Goal: Task Accomplishment & Management: Manage account settings

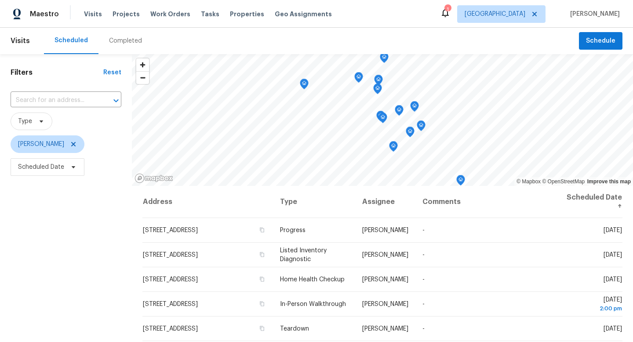
scroll to position [25, 0]
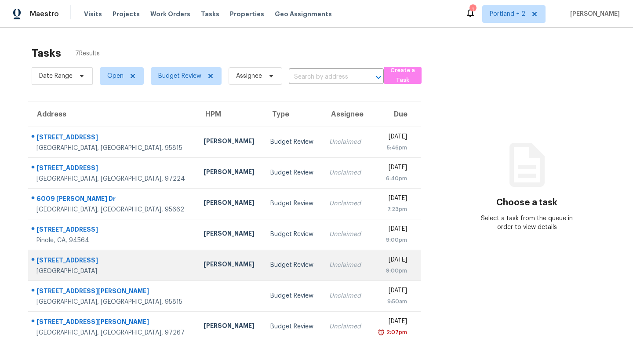
scroll to position [28, 0]
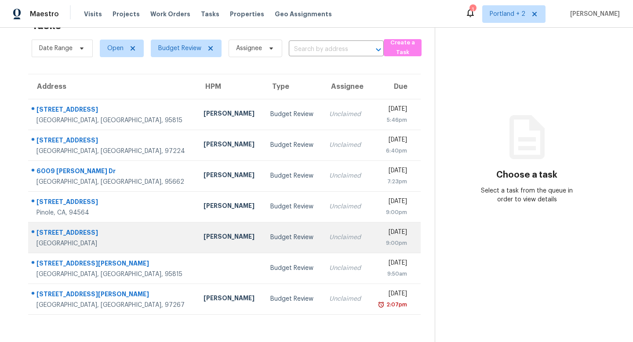
click at [130, 234] on div "[STREET_ADDRESS]" at bounding box center [112, 233] width 153 height 11
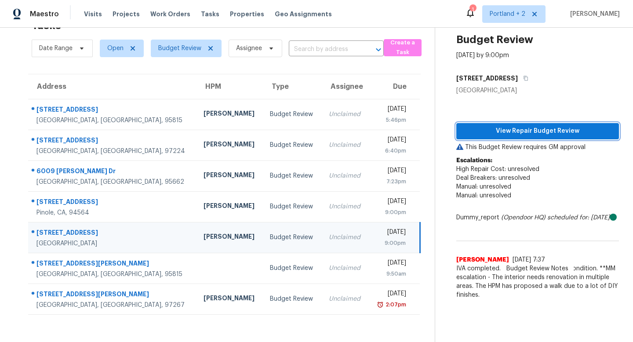
click at [538, 130] on span "View Repair Budget Review" at bounding box center [537, 131] width 149 height 11
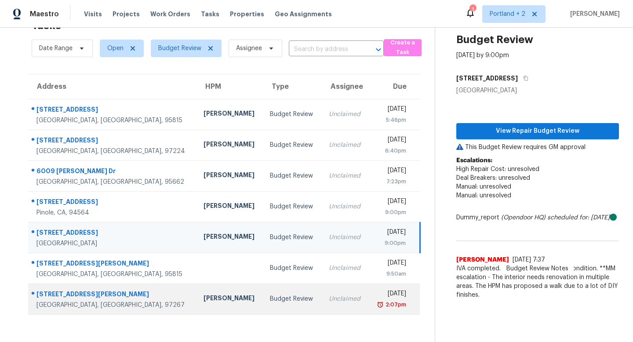
click at [203, 297] on div "[PERSON_NAME]" at bounding box center [229, 298] width 53 height 11
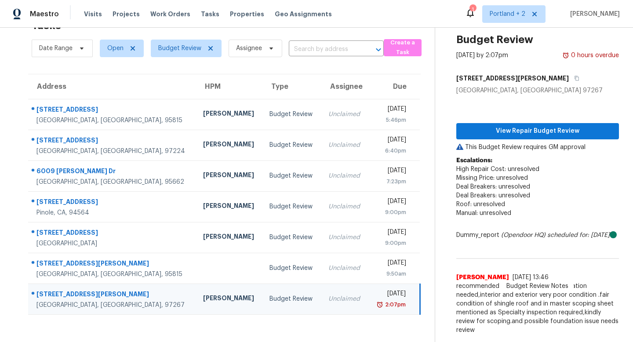
scroll to position [33, 0]
click at [613, 189] on p "Escalations: High Repair Cost: unresolved Missing Price: unresolved Deal Breake…" at bounding box center [537, 191] width 163 height 70
click at [475, 314] on span "recommended to walk due to full renovation needed,interior and exterior very po…" at bounding box center [537, 308] width 163 height 53
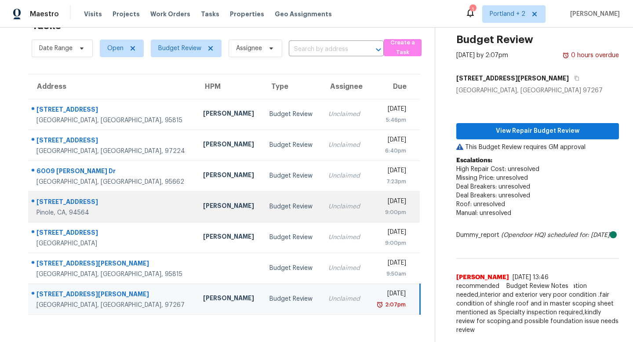
click at [203, 201] on div "Erwin Alberty" at bounding box center [229, 206] width 53 height 11
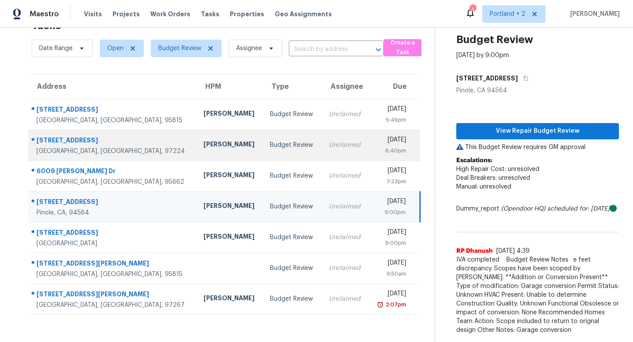
click at [203, 140] on div "Karen Mattingley" at bounding box center [229, 145] width 53 height 11
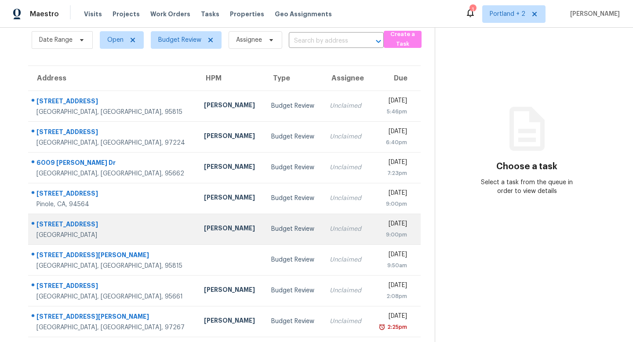
scroll to position [9, 0]
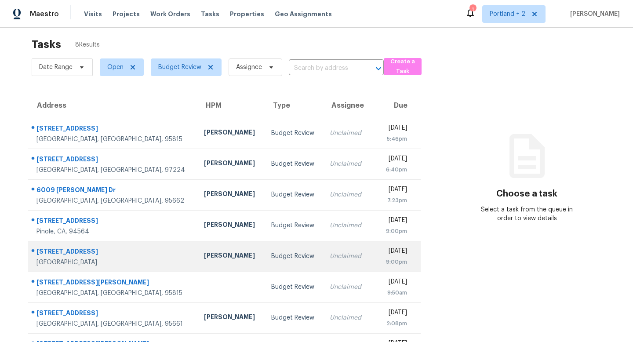
click at [116, 257] on div "[STREET_ADDRESS]" at bounding box center [112, 252] width 153 height 11
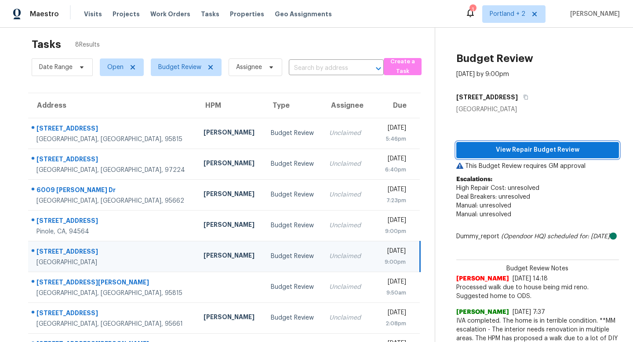
click at [532, 149] on span "View Repair Budget Review" at bounding box center [537, 150] width 149 height 11
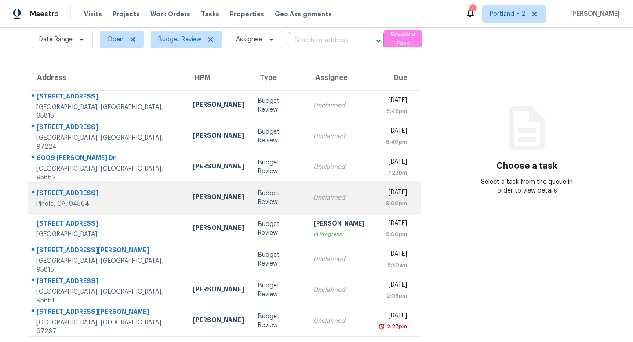
scroll to position [38, 0]
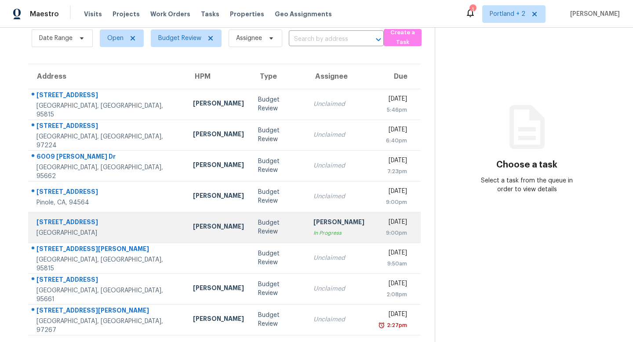
click at [59, 222] on div "[STREET_ADDRESS]" at bounding box center [107, 222] width 142 height 11
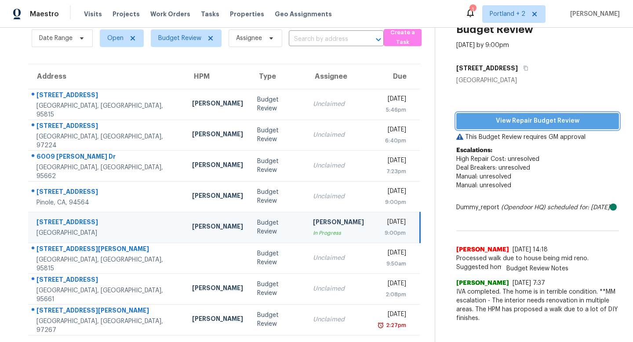
click at [543, 120] on span "View Repair Budget Review" at bounding box center [537, 121] width 149 height 11
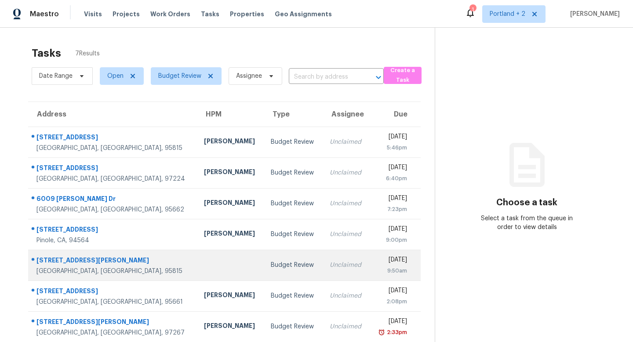
scroll to position [28, 0]
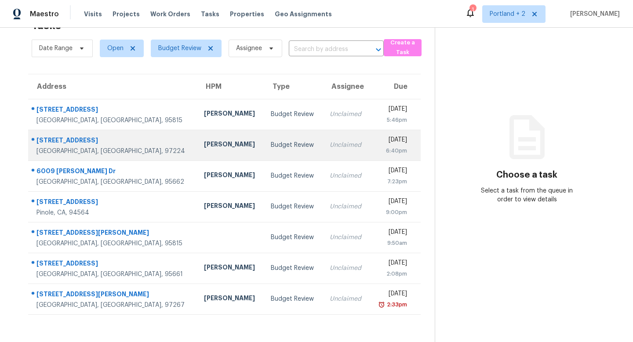
click at [78, 139] on div "[STREET_ADDRESS]" at bounding box center [112, 141] width 153 height 11
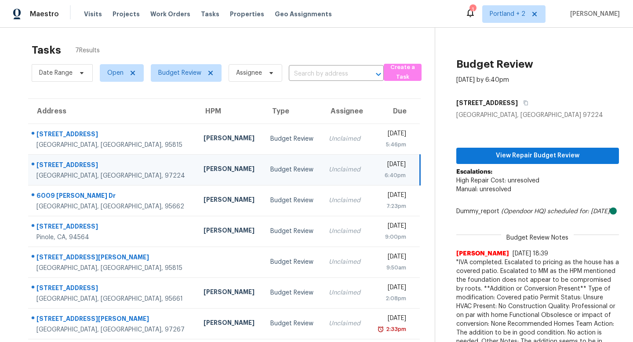
scroll to position [0, 0]
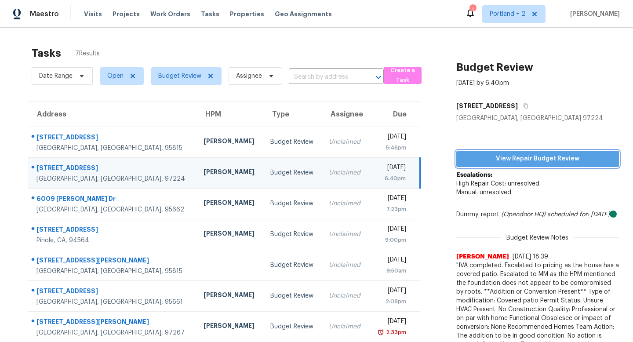
click at [543, 158] on span "View Repair Budget Review" at bounding box center [537, 158] width 149 height 11
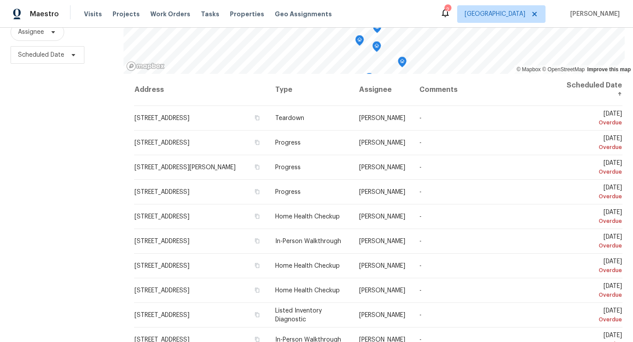
click at [85, 145] on div "Filters Reset ​ Type Assignee Scheduled Date" at bounding box center [61, 144] width 123 height 405
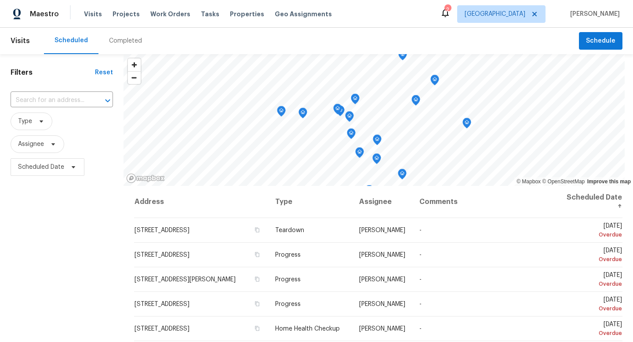
click at [126, 41] on div "Completed" at bounding box center [125, 40] width 33 height 9
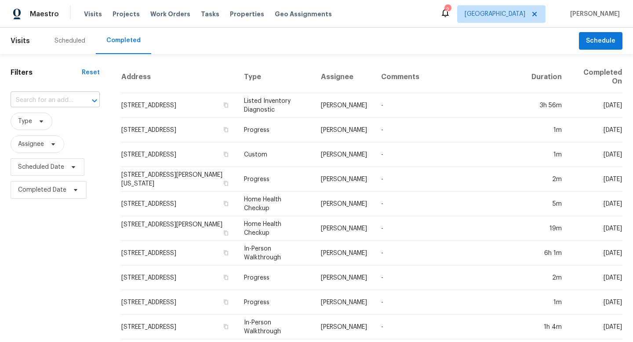
click at [32, 101] on input "text" at bounding box center [43, 101] width 65 height 14
paste input "[STREET_ADDRESS]"
type input "[STREET_ADDRESS]"
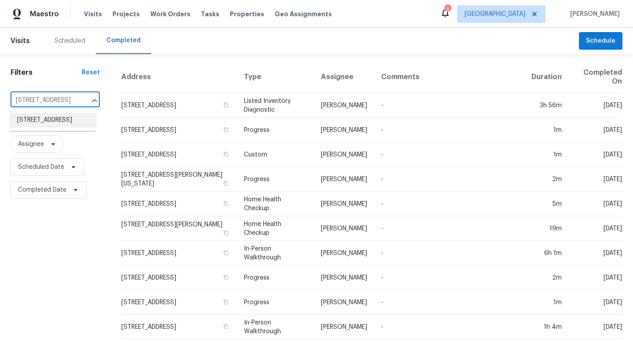
click at [62, 124] on li "[STREET_ADDRESS]" at bounding box center [53, 120] width 86 height 14
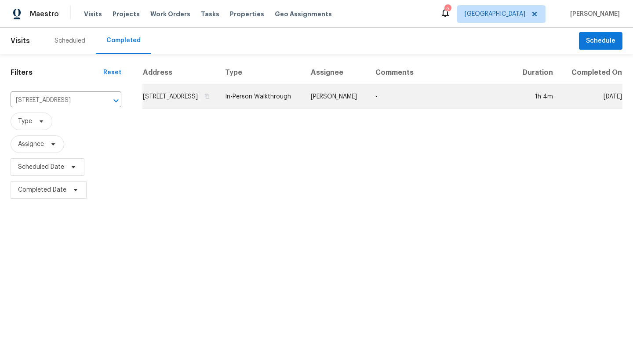
click at [169, 105] on td "[STREET_ADDRESS]" at bounding box center [180, 96] width 76 height 25
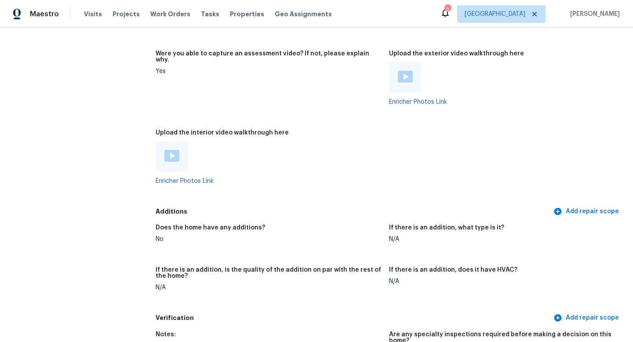
scroll to position [1897, 0]
click at [172, 150] on img at bounding box center [171, 156] width 15 height 12
click at [406, 71] on img at bounding box center [405, 77] width 15 height 12
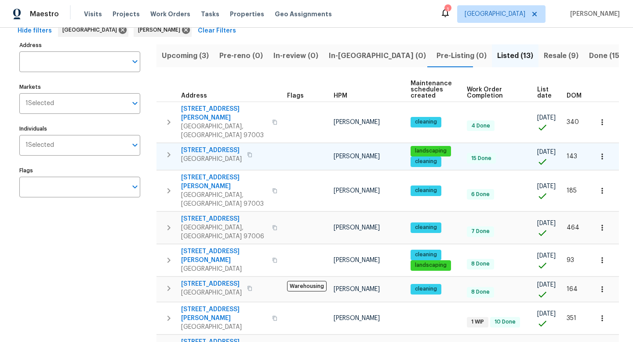
scroll to position [49, 0]
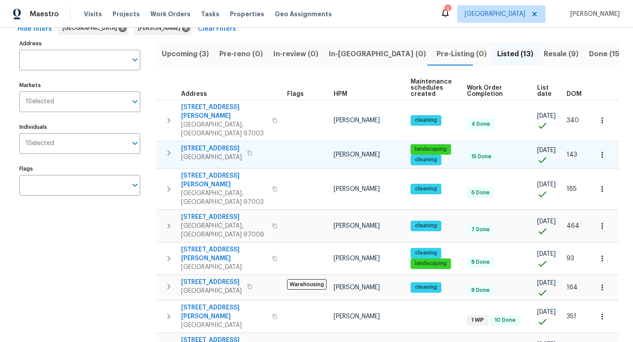
click at [215, 153] on span "Hillsboro, OR 97123" at bounding box center [211, 157] width 61 height 9
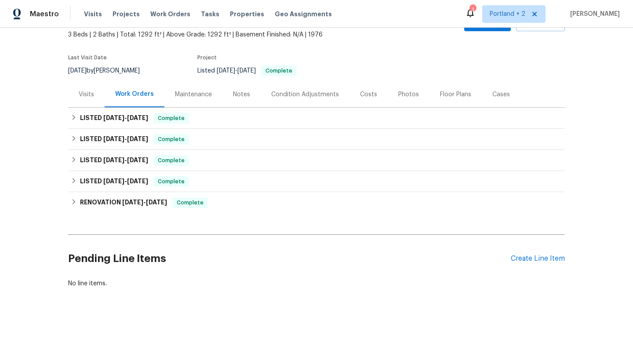
scroll to position [58, 0]
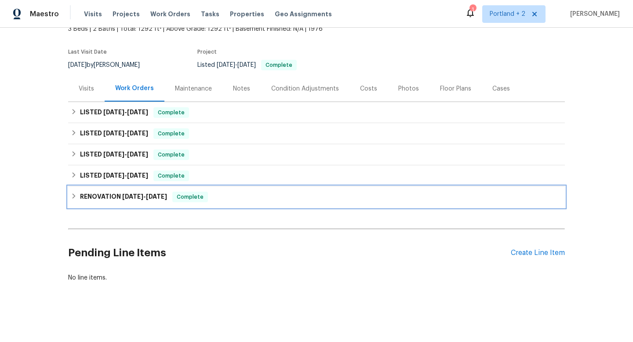
click at [149, 197] on span "3/25/25" at bounding box center [156, 196] width 21 height 6
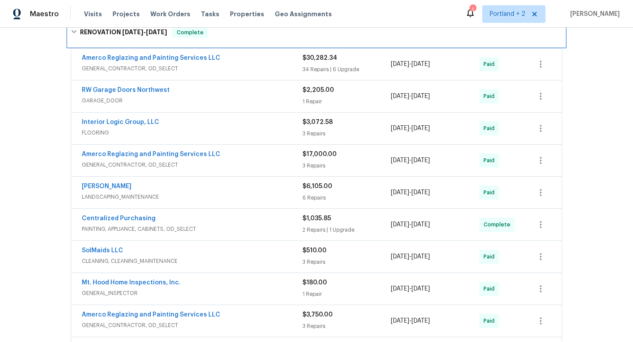
scroll to position [244, 0]
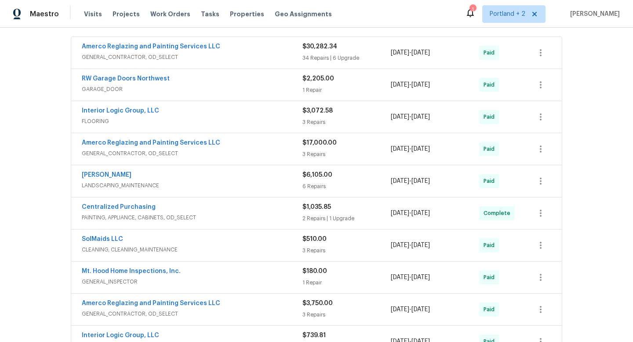
click at [168, 183] on span "LANDSCAPING_MAINTENANCE" at bounding box center [192, 185] width 221 height 9
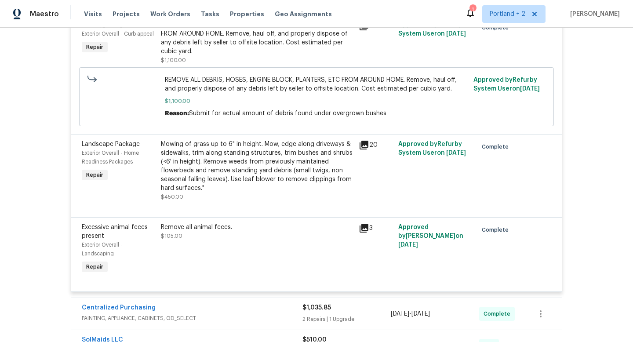
scroll to position [698, 0]
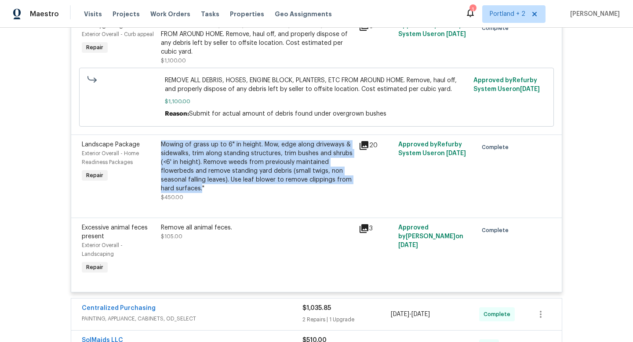
drag, startPoint x: 201, startPoint y: 190, endPoint x: 162, endPoint y: 142, distance: 62.2
click at [162, 142] on div "Mowing of grass up to 6" in height. Mow, edge along driveways & sidewalks, trim…" at bounding box center [257, 166] width 192 height 53
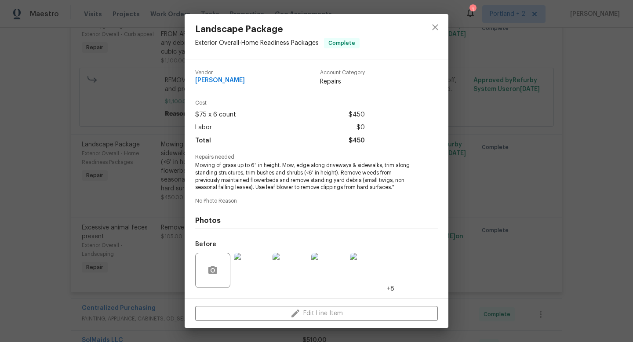
click at [175, 178] on div "Landscape Package Exterior Overall - Home Readiness Packages Complete Vendor Fe…" at bounding box center [316, 171] width 633 height 342
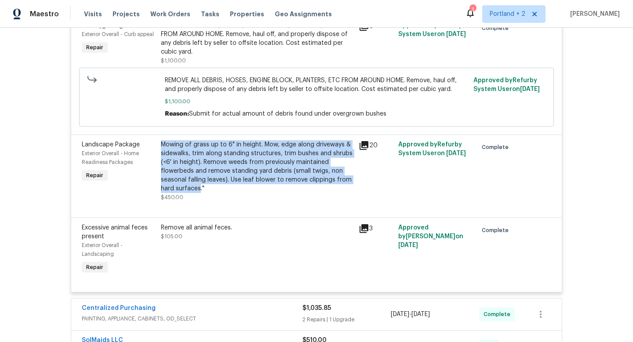
drag, startPoint x: 200, startPoint y: 190, endPoint x: 161, endPoint y: 143, distance: 60.9
click at [161, 143] on div "Mowing of grass up to 6" in height. Mow, edge along driveways & sidewalks, trim…" at bounding box center [257, 166] width 192 height 53
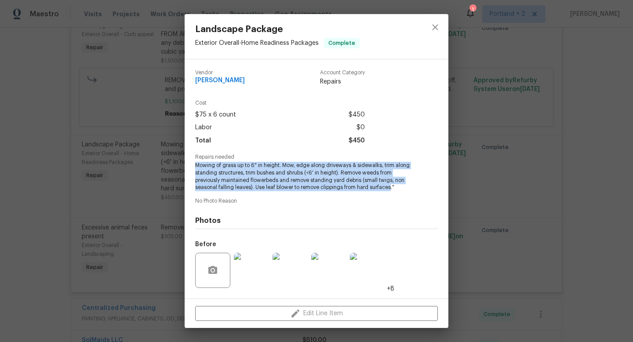
drag, startPoint x: 391, startPoint y: 189, endPoint x: 194, endPoint y: 164, distance: 198.0
click at [194, 164] on div "Vendor Fermin solis Account Category Repairs Cost $75 x 6 count $450 Labor $0 T…" at bounding box center [317, 178] width 264 height 239
copy span "Mowing of grass up to 6" in height. Mow, edge along driveways & sidewalks, trim…"
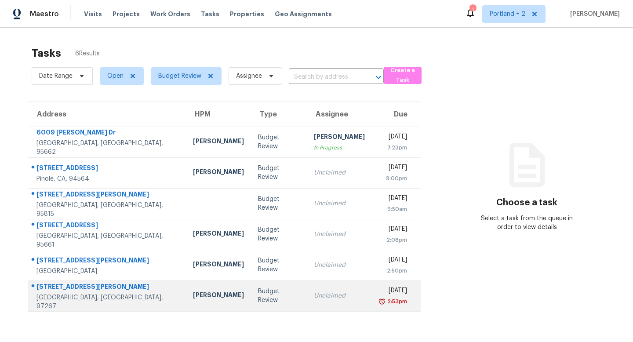
click at [193, 295] on div "[PERSON_NAME]" at bounding box center [218, 295] width 51 height 11
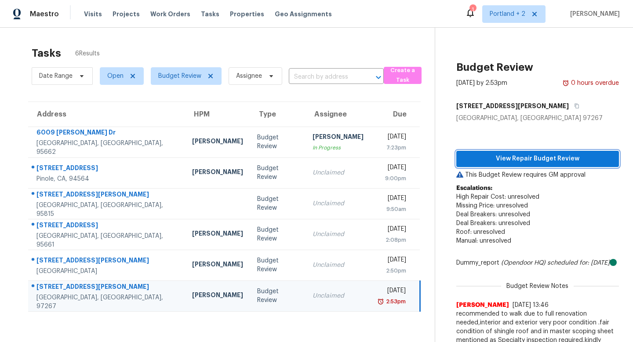
click at [529, 157] on span "View Repair Budget Review" at bounding box center [537, 158] width 149 height 11
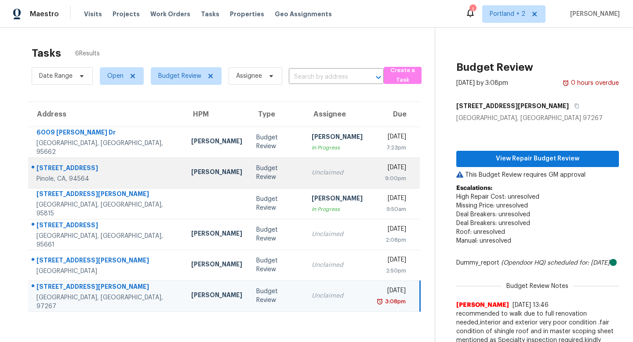
click at [65, 167] on div "440 Buena Vista Dr" at bounding box center [106, 168] width 141 height 11
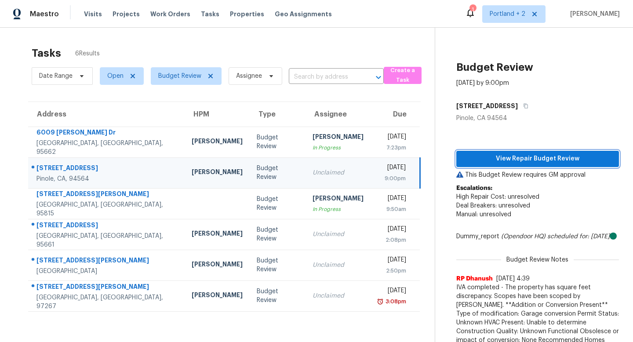
click at [538, 158] on span "View Repair Budget Review" at bounding box center [537, 158] width 149 height 11
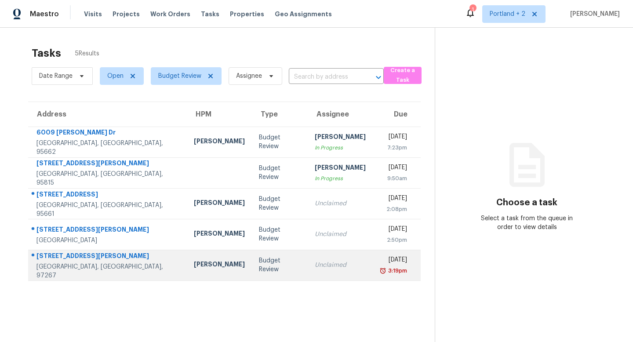
click at [83, 258] on div "[STREET_ADDRESS][PERSON_NAME]" at bounding box center [107, 256] width 143 height 11
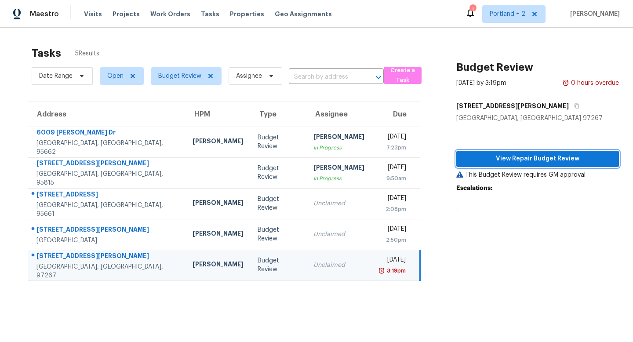
click at [524, 158] on span "View Repair Budget Review" at bounding box center [537, 158] width 149 height 11
click at [512, 155] on span "View Repair Budget Review" at bounding box center [537, 158] width 149 height 11
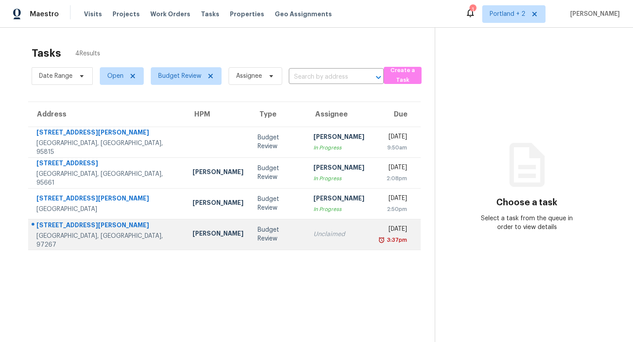
click at [192, 233] on div "[PERSON_NAME]" at bounding box center [217, 234] width 51 height 11
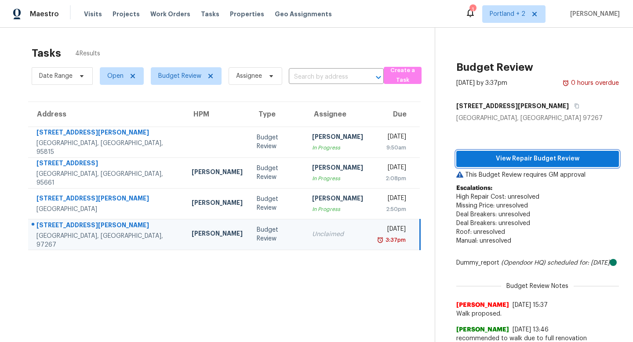
click at [543, 159] on span "View Repair Budget Review" at bounding box center [537, 158] width 149 height 11
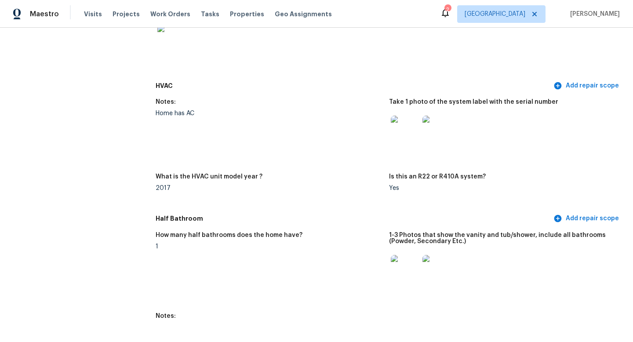
scroll to position [754, 0]
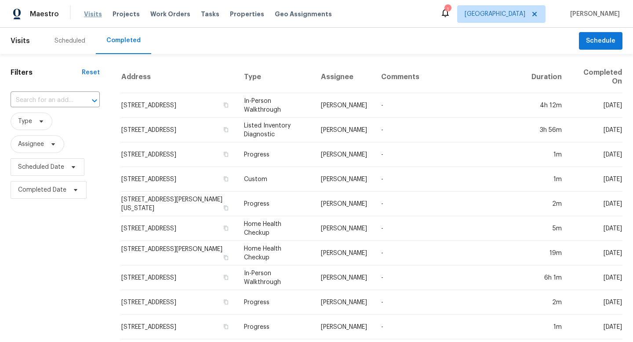
click at [91, 14] on span "Visits" at bounding box center [93, 14] width 18 height 9
click at [66, 41] on div "Scheduled" at bounding box center [69, 40] width 31 height 9
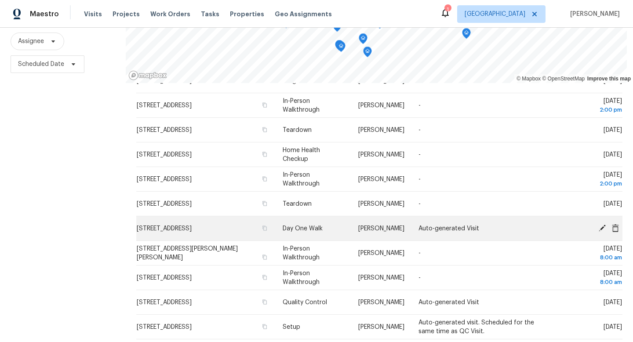
scroll to position [73, 0]
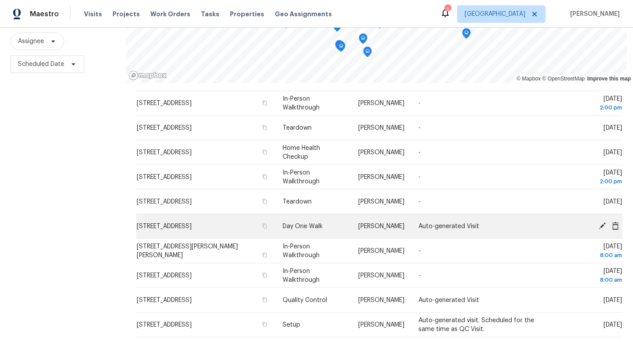
click at [601, 224] on icon at bounding box center [602, 225] width 8 height 8
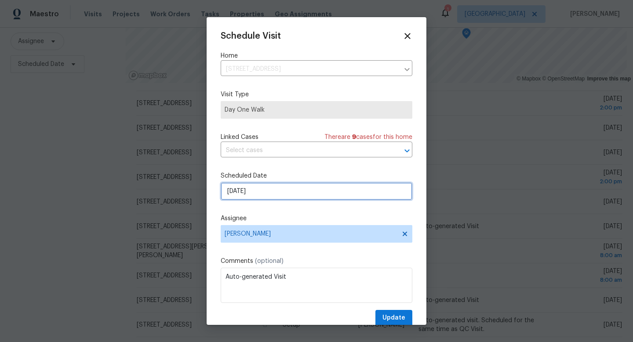
click at [276, 190] on input "[DATE]" at bounding box center [317, 191] width 192 height 18
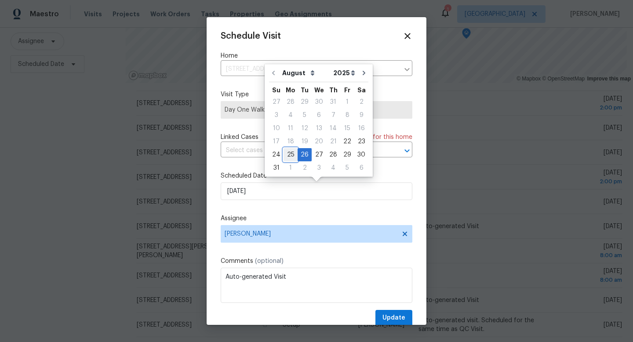
click at [289, 155] on div "25" at bounding box center [290, 155] width 14 height 12
type input "[DATE]"
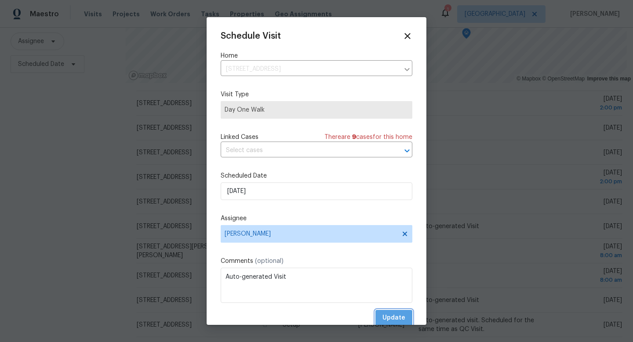
click at [393, 314] on span "Update" at bounding box center [393, 317] width 23 height 11
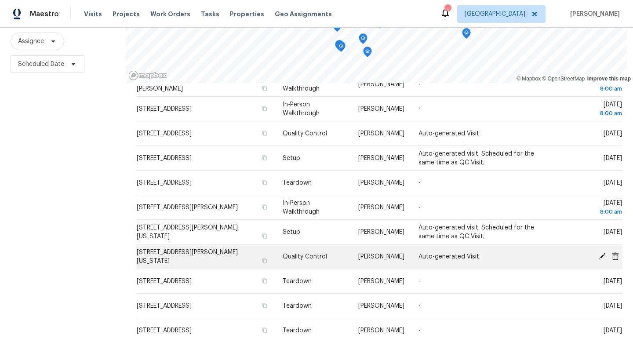
scroll to position [274, 0]
